Goal: Transaction & Acquisition: Obtain resource

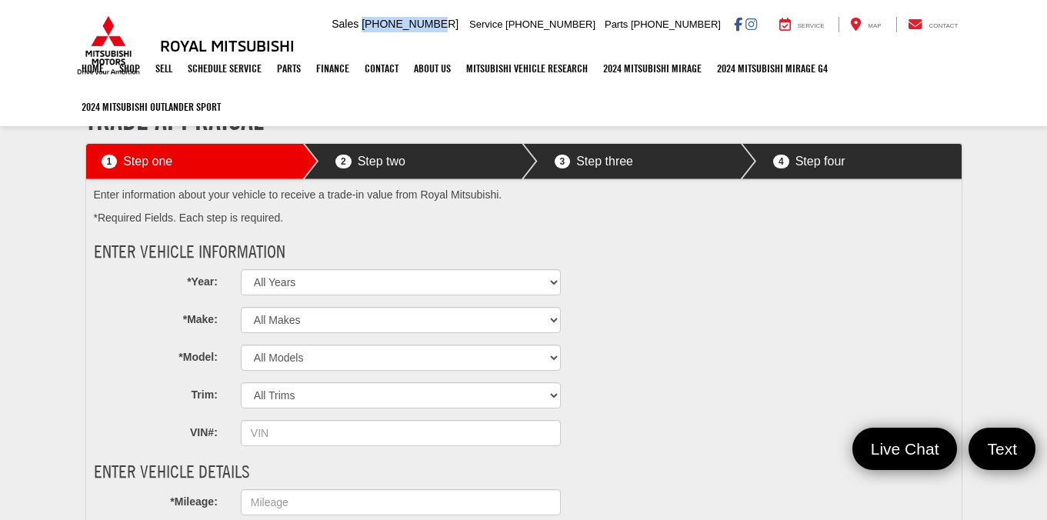
drag, startPoint x: 518, startPoint y: 26, endPoint x: 448, endPoint y: 25, distance: 70.0
click at [448, 25] on ul "Sales Mobile Sales 225-238-8149 Service 225-452-8065 Parts 225-452-8065 Service…" at bounding box center [651, 24] width 646 height 15
copy span "[PHONE_NUMBER]"
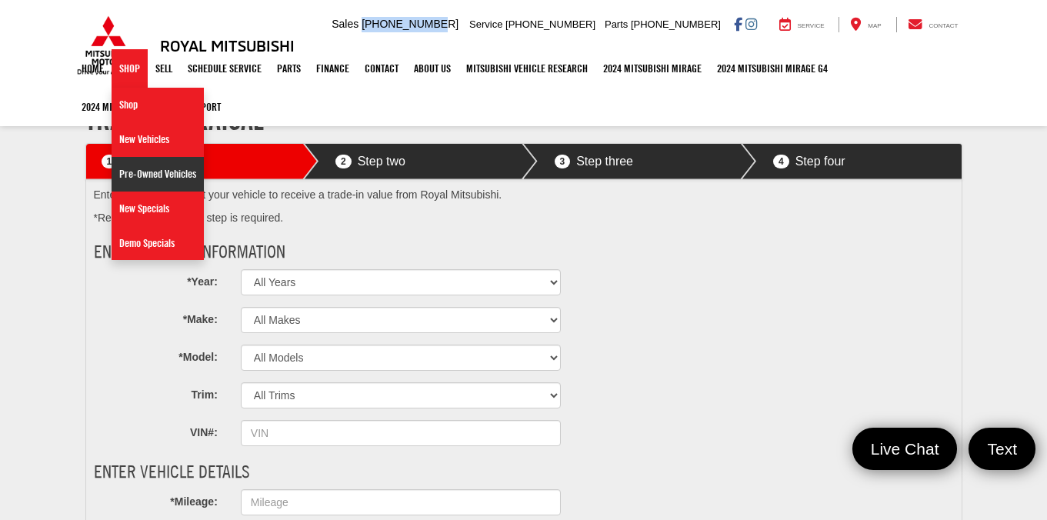
click at [153, 187] on link "Pre-Owned Vehicles" at bounding box center [158, 174] width 92 height 35
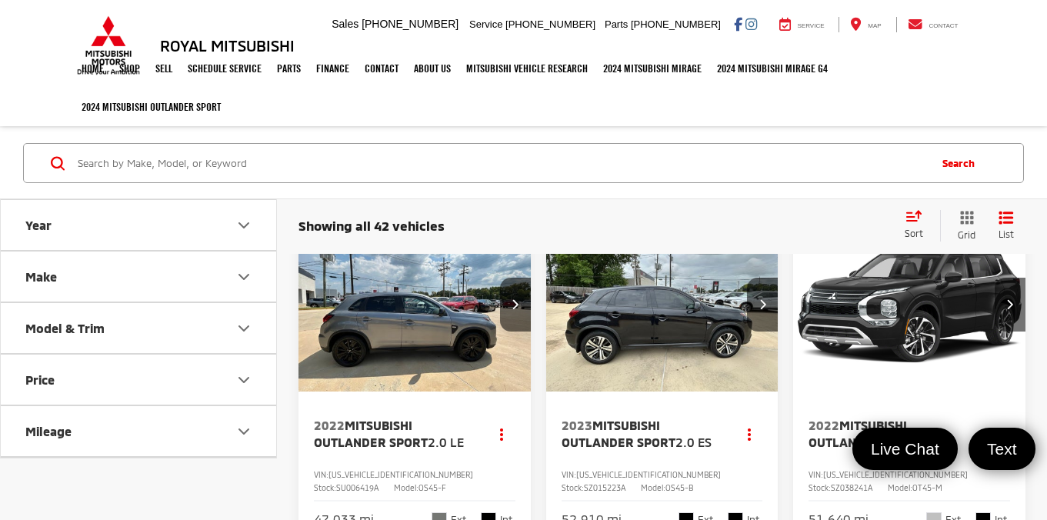
scroll to position [306, 0]
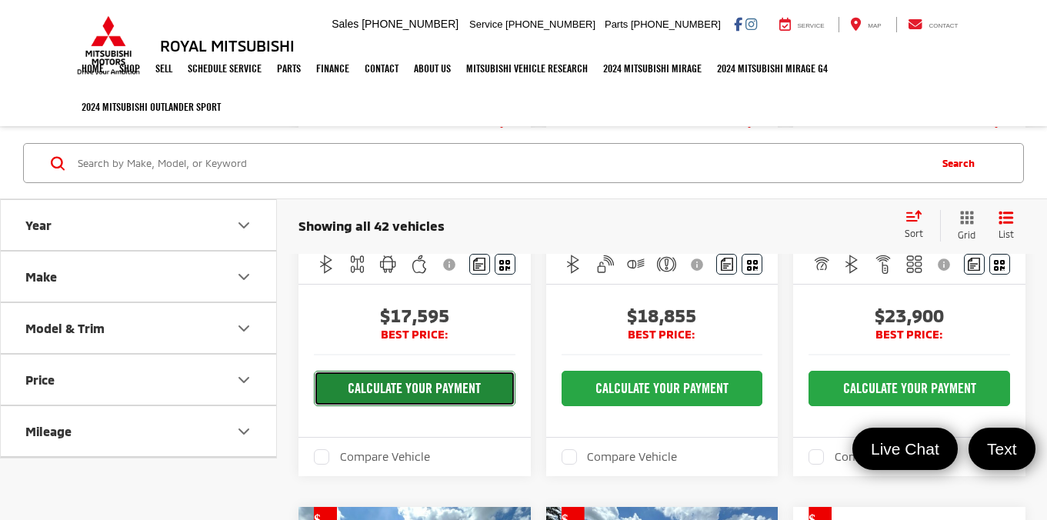
click at [458, 392] on button "CALCULATE YOUR PAYMENT" at bounding box center [415, 388] width 202 height 35
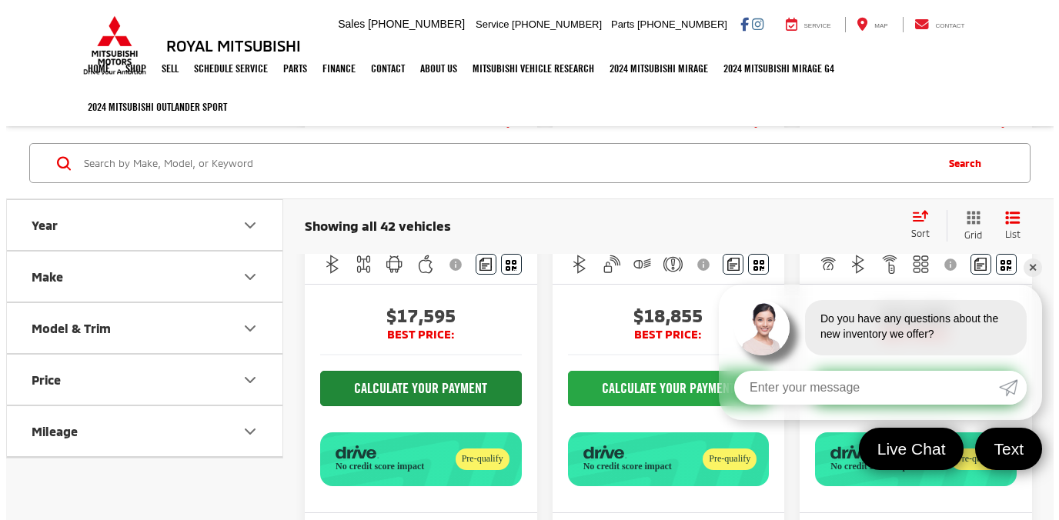
scroll to position [309, 0]
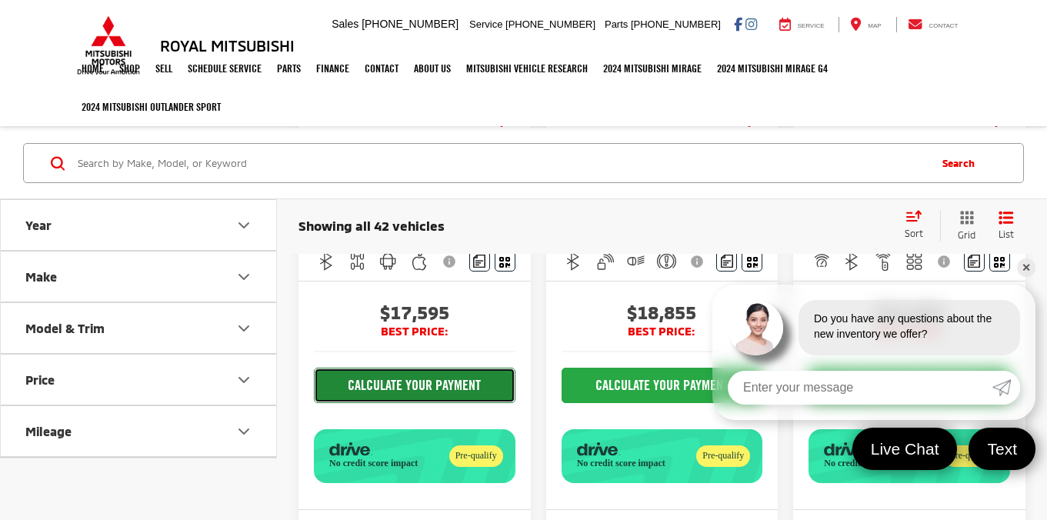
click at [455, 388] on button "CALCULATE YOUR PAYMENT" at bounding box center [415, 385] width 202 height 35
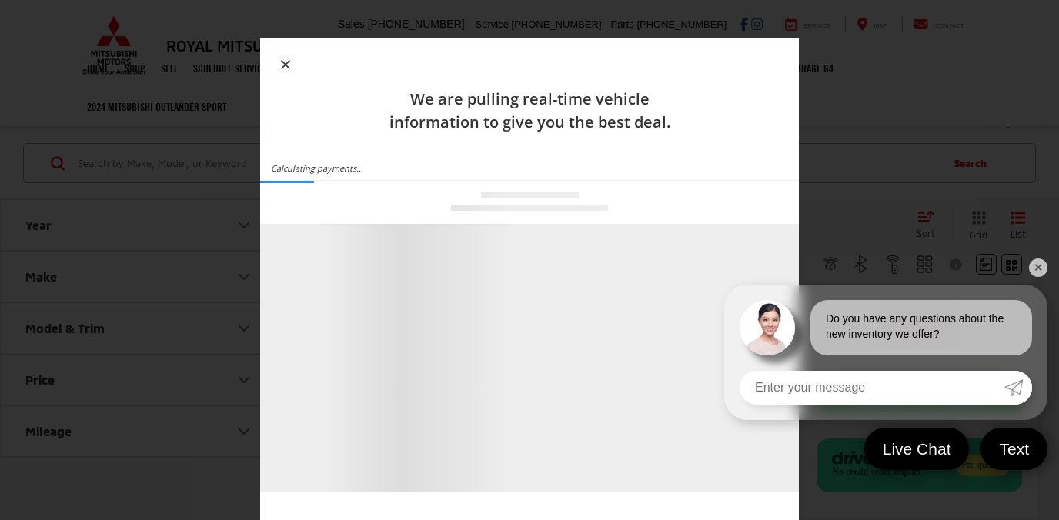
click at [1042, 270] on link "✕" at bounding box center [1038, 268] width 18 height 18
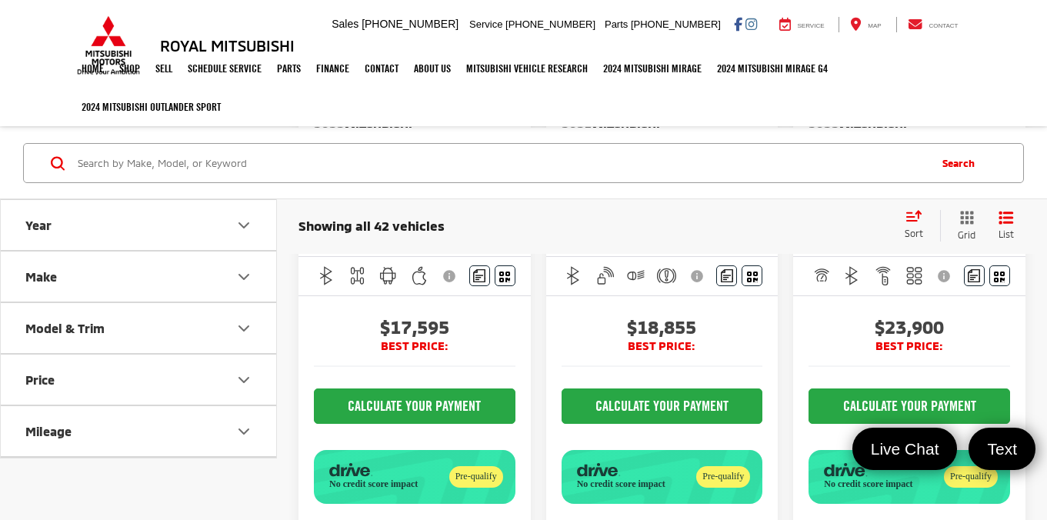
scroll to position [298, 0]
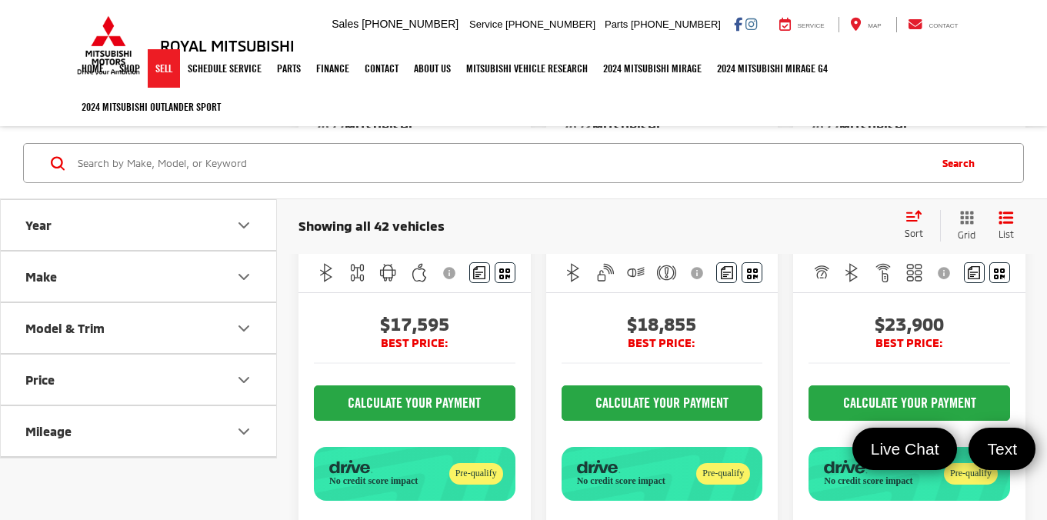
click at [164, 65] on link "Sell" at bounding box center [164, 68] width 32 height 38
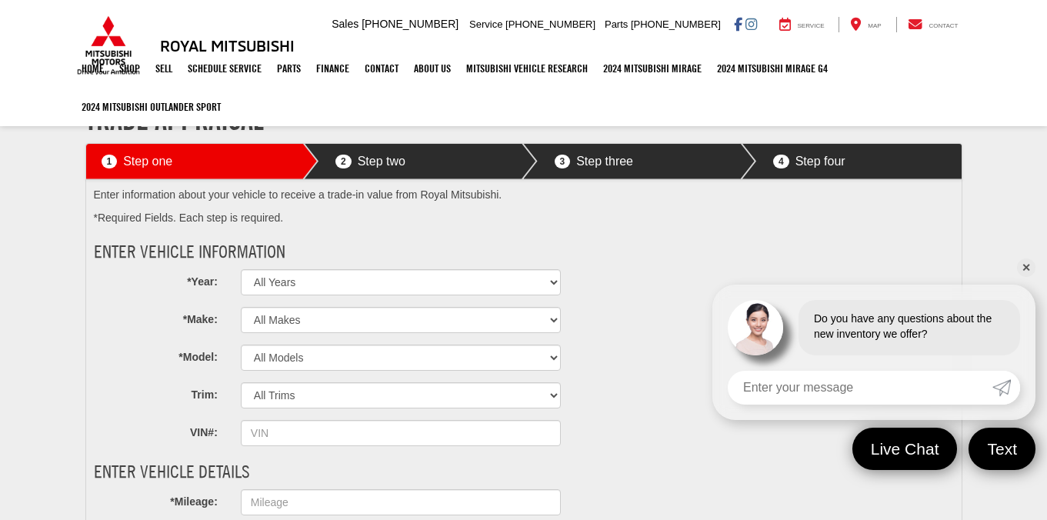
click at [1021, 267] on link "✕" at bounding box center [1026, 268] width 18 height 18
